Goal: Task Accomplishment & Management: Manage account settings

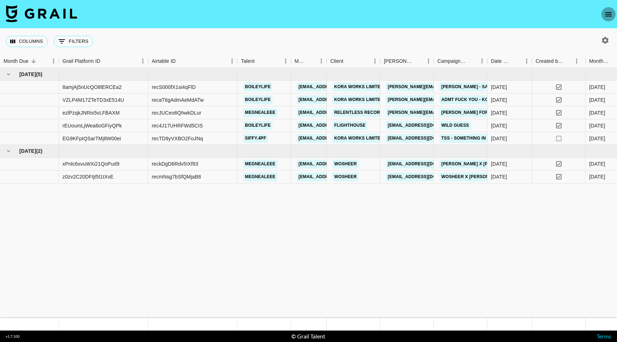
click at [611, 18] on button "open drawer" at bounding box center [608, 14] width 14 height 14
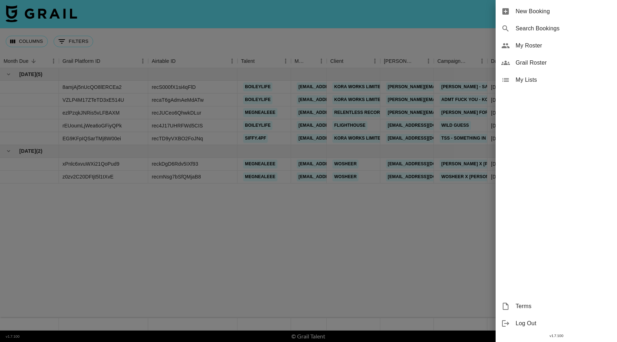
click at [534, 45] on span "My Roster" at bounding box center [563, 45] width 96 height 9
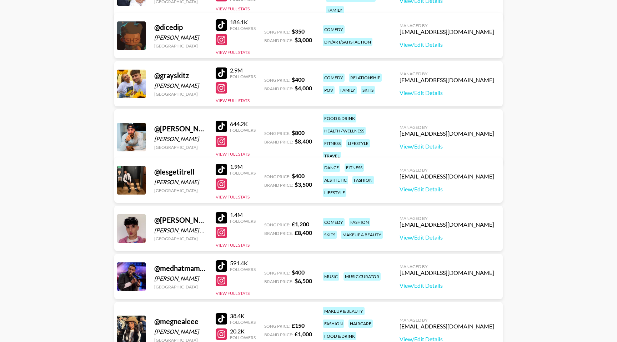
scroll to position [250, 0]
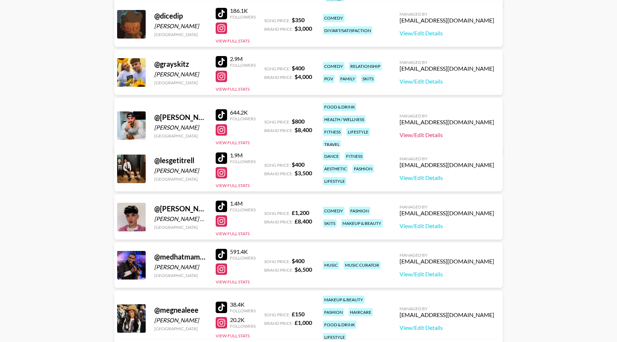
click at [437, 131] on link "View/Edit Details" at bounding box center [446, 134] width 95 height 7
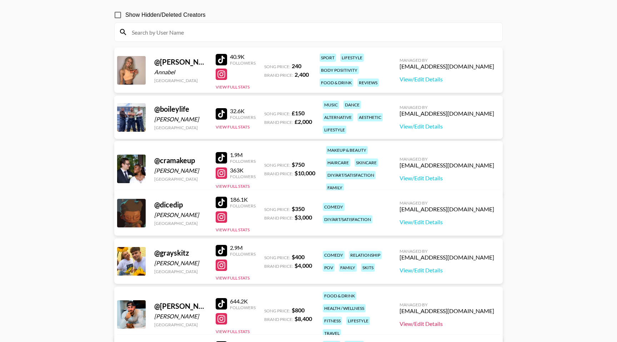
scroll to position [0, 0]
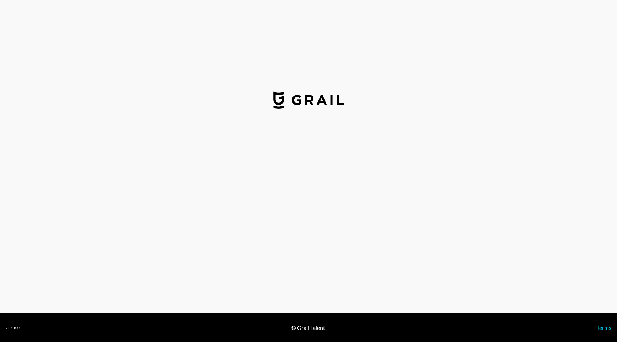
select select "USD"
